Goal: Task Accomplishment & Management: Manage account settings

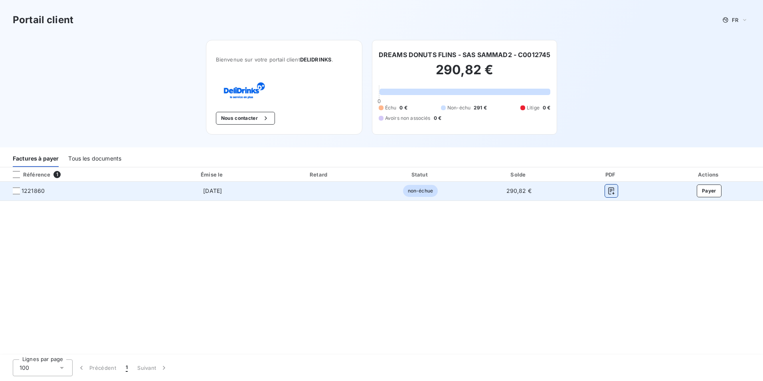
click at [610, 192] on icon "button" at bounding box center [612, 191] width 8 height 8
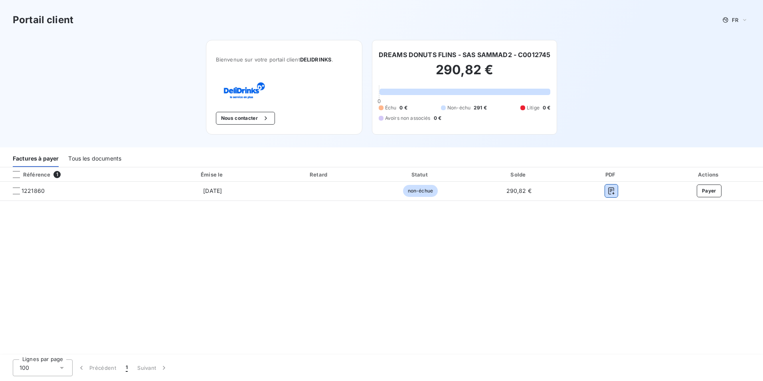
click at [97, 158] on div "Tous les documents" at bounding box center [94, 158] width 53 height 17
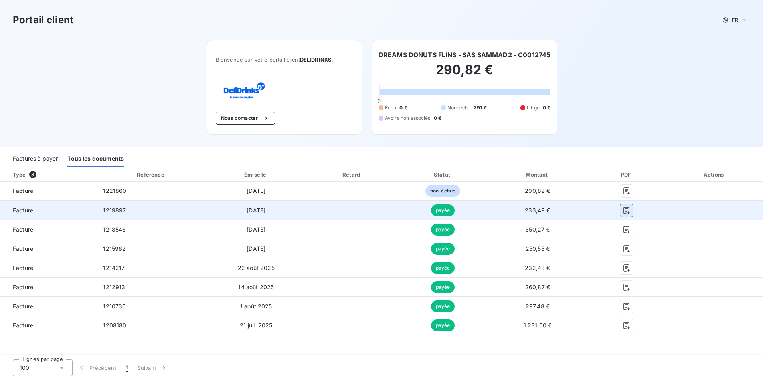
click at [631, 212] on button "button" at bounding box center [627, 210] width 13 height 13
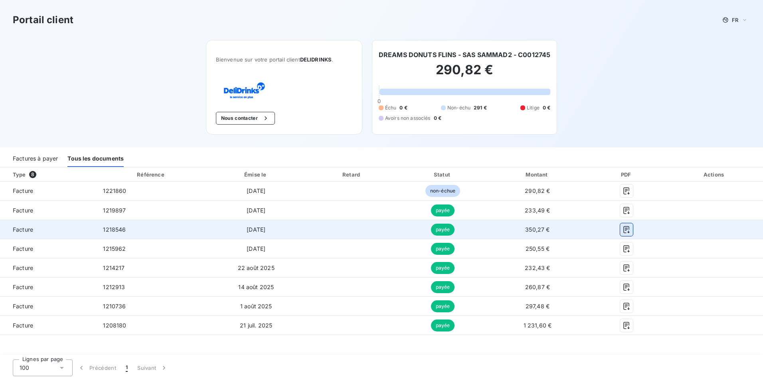
click at [626, 229] on icon "button" at bounding box center [627, 229] width 6 height 7
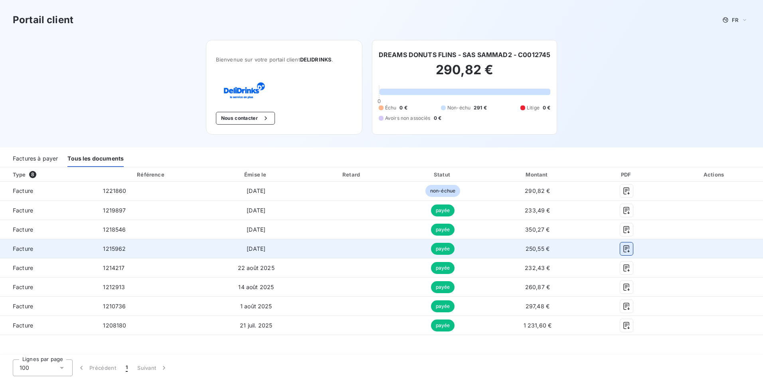
click at [625, 250] on icon "button" at bounding box center [627, 249] width 8 height 8
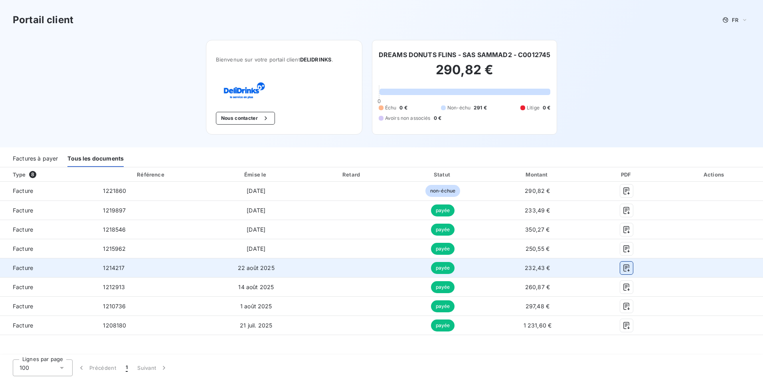
click at [627, 268] on icon "button" at bounding box center [627, 268] width 8 height 8
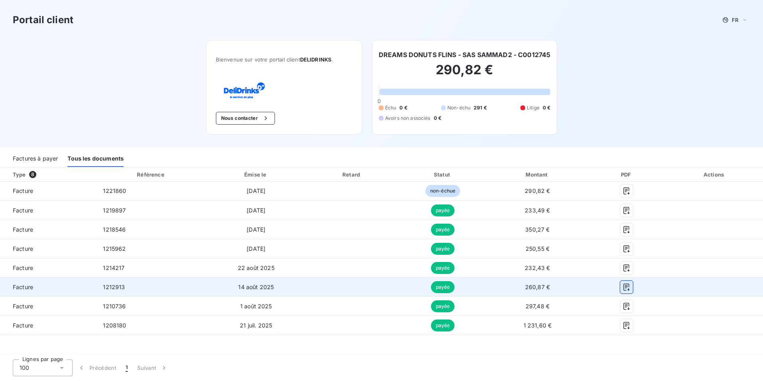
click at [627, 289] on icon "button" at bounding box center [627, 287] width 8 height 8
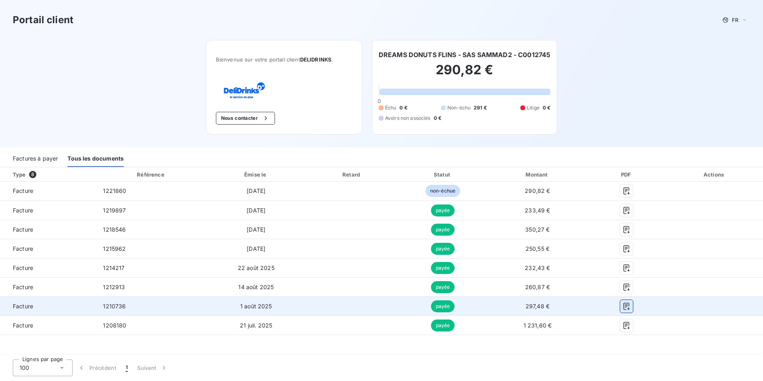
click at [625, 307] on icon "button" at bounding box center [627, 306] width 6 height 7
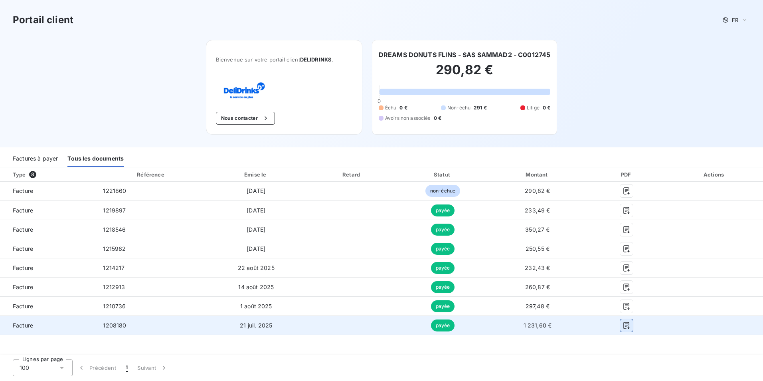
click at [627, 327] on icon "button" at bounding box center [627, 325] width 8 height 8
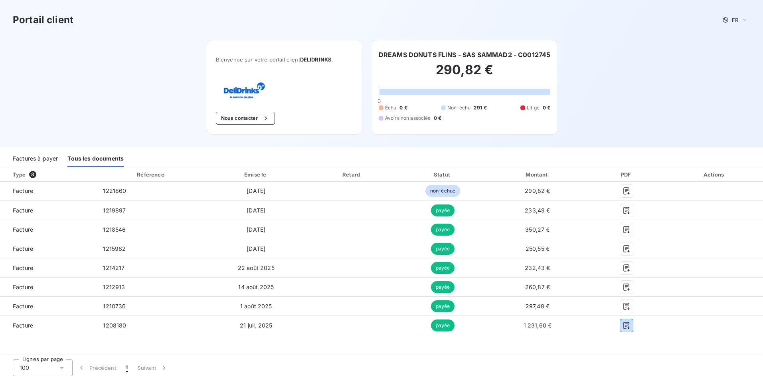
click at [41, 160] on div "Factures à payer" at bounding box center [35, 158] width 45 height 17
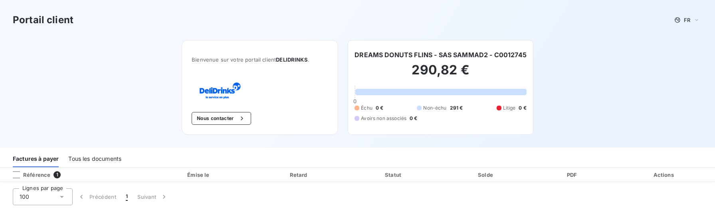
click at [604, 209] on div "Lignes par page 100 Précédent 1 Suivant" at bounding box center [357, 196] width 715 height 26
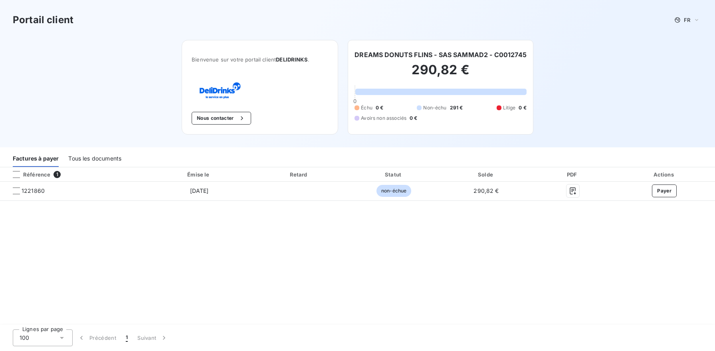
click at [107, 161] on div "Tous les documents" at bounding box center [94, 158] width 53 height 17
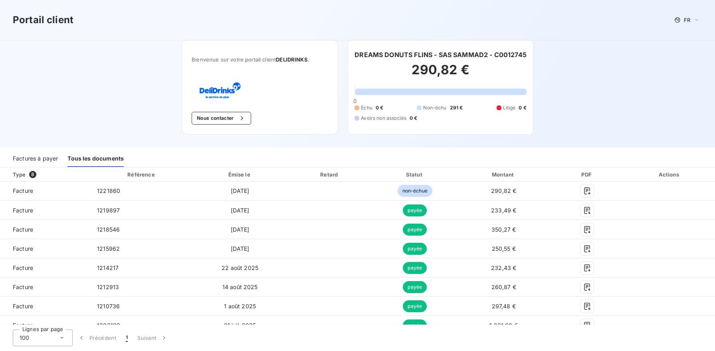
scroll to position [10, 0]
